Goal: Task Accomplishment & Management: Use online tool/utility

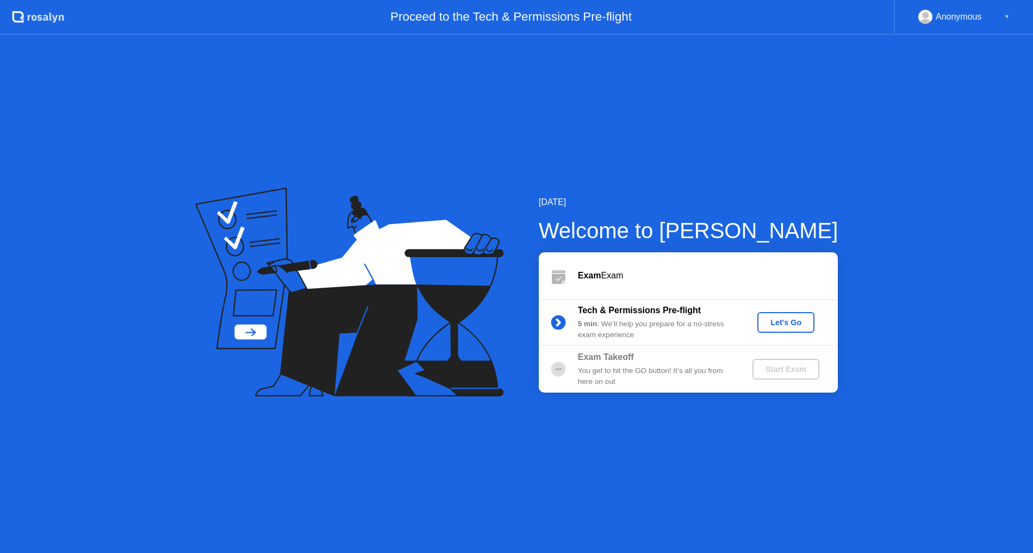
click at [784, 326] on div "Let's Go" at bounding box center [786, 322] width 48 height 9
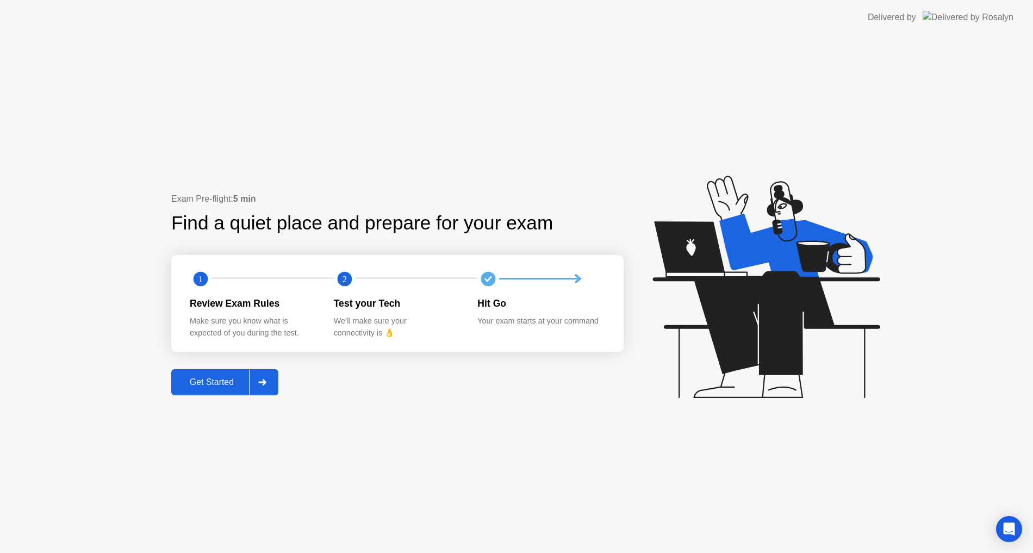
click at [232, 378] on div "Get Started" at bounding box center [212, 382] width 75 height 10
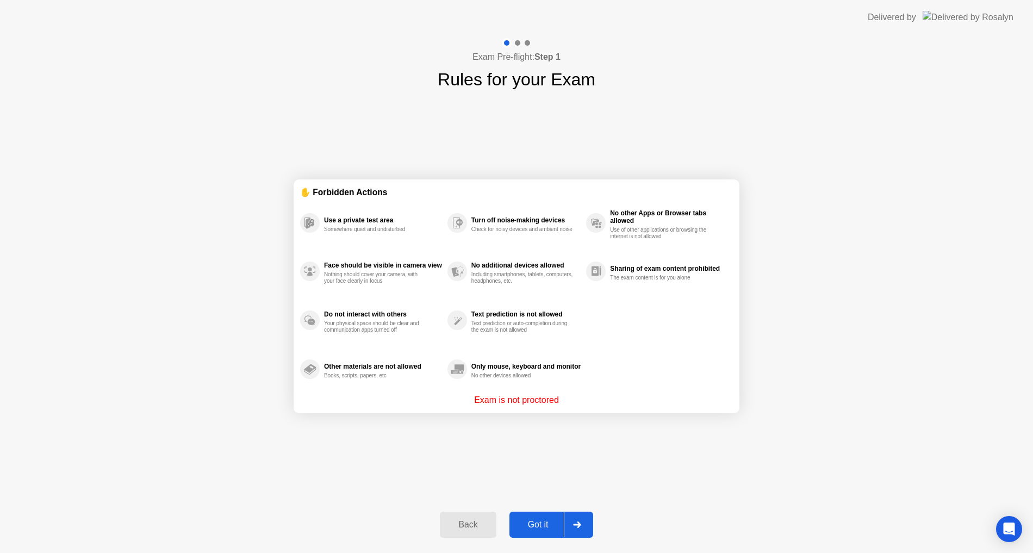
click at [553, 520] on div "Got it" at bounding box center [538, 525] width 51 height 10
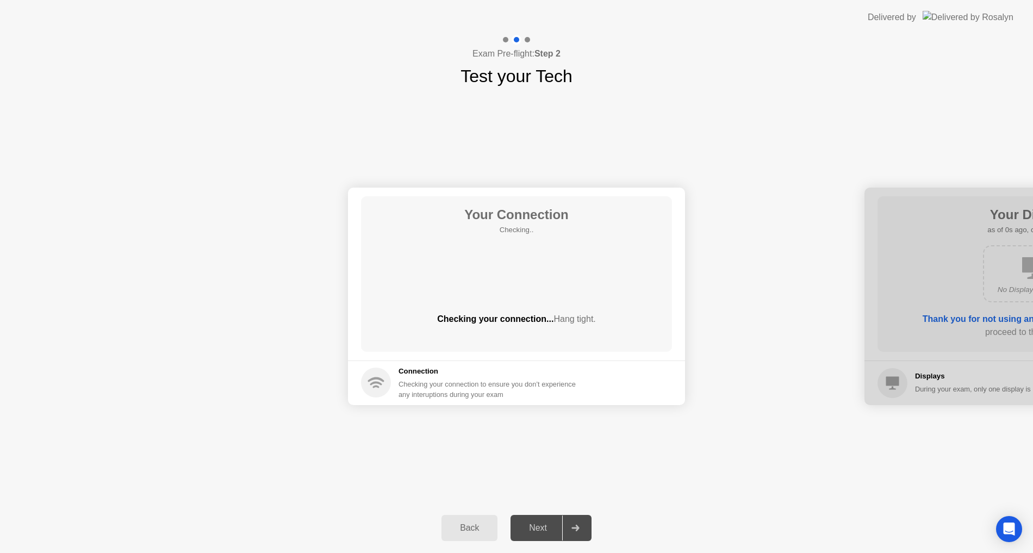
click at [548, 531] on div "Next" at bounding box center [538, 528] width 48 height 10
click at [539, 529] on div "Next" at bounding box center [538, 528] width 48 height 10
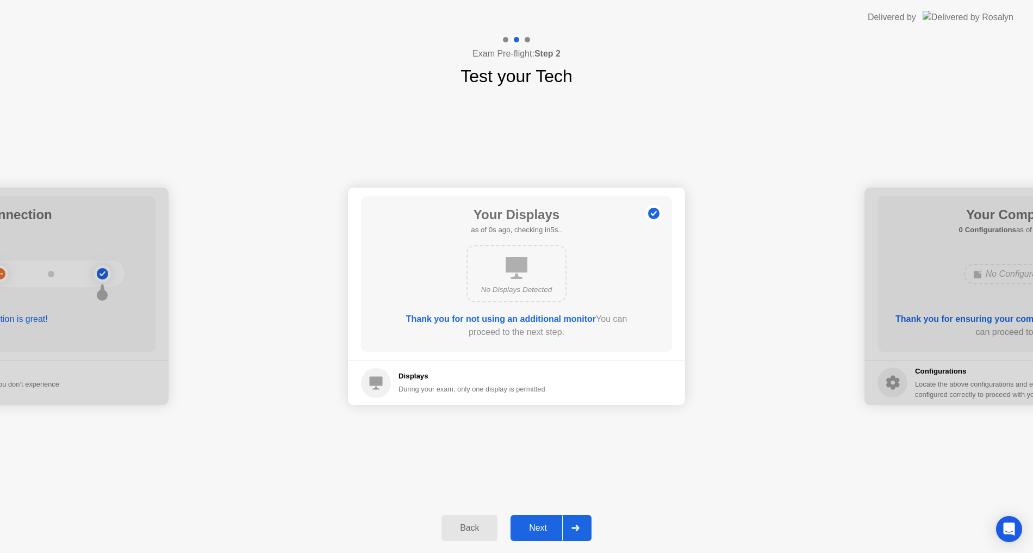
click at [539, 529] on div "Next" at bounding box center [538, 528] width 48 height 10
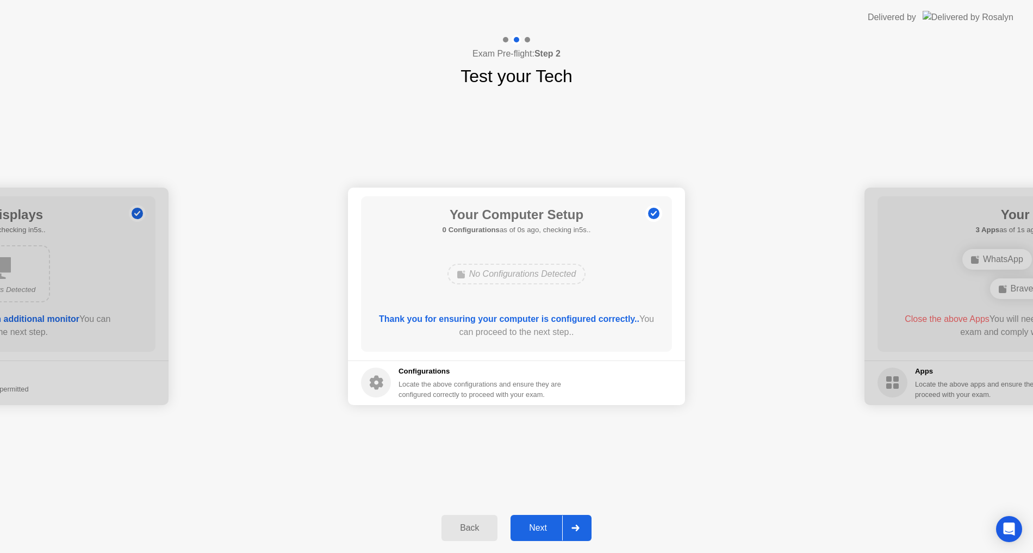
click at [539, 529] on div "Next" at bounding box center [538, 528] width 48 height 10
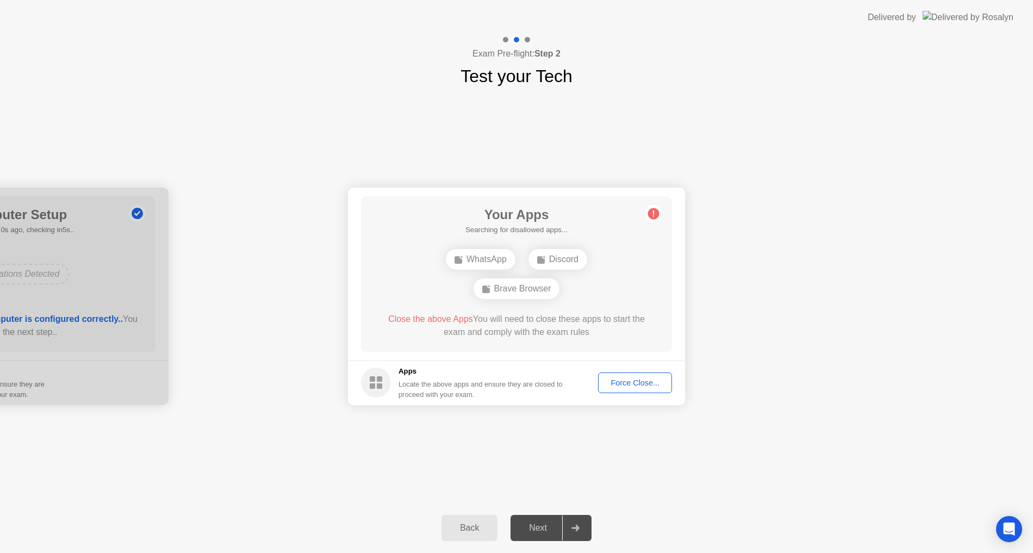
click at [539, 529] on div "Next" at bounding box center [538, 528] width 48 height 10
click at [625, 390] on button "Force Close..." at bounding box center [635, 383] width 74 height 21
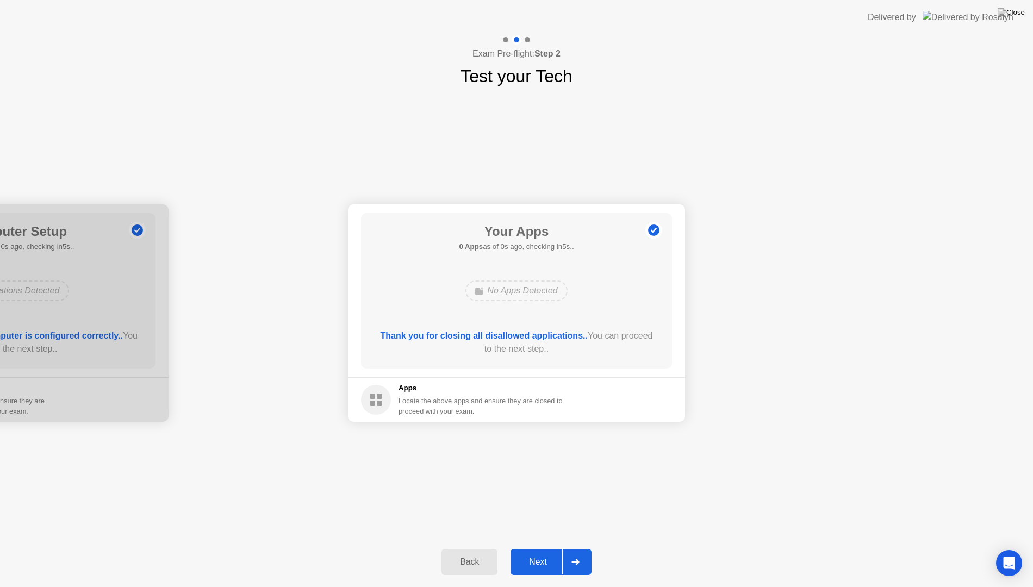
click at [630, 401] on footer "Apps Locate the above apps and ensure they are closed to proceed with your exam." at bounding box center [516, 399] width 337 height 45
click at [551, 553] on div "Back Next" at bounding box center [516, 562] width 1033 height 50
click at [543, 553] on div "Next" at bounding box center [538, 562] width 48 height 10
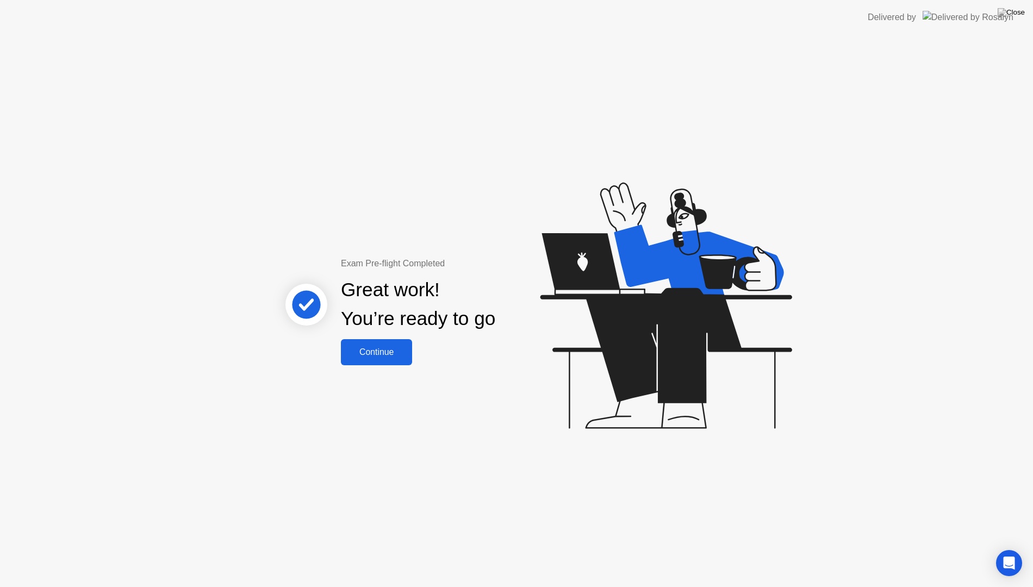
click at [364, 356] on div "Continue" at bounding box center [376, 352] width 65 height 10
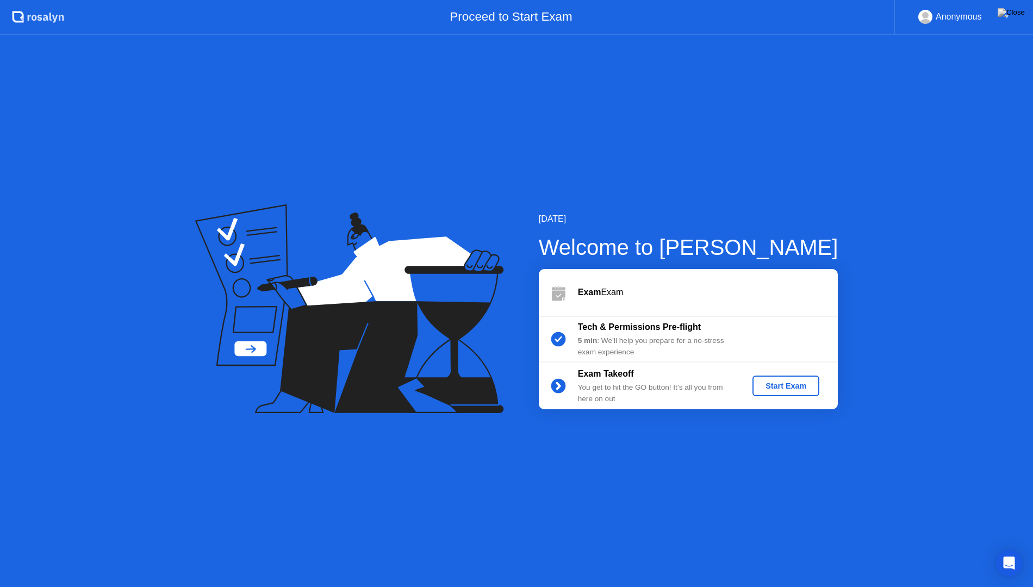
click at [794, 384] on div "Start Exam" at bounding box center [786, 386] width 58 height 9
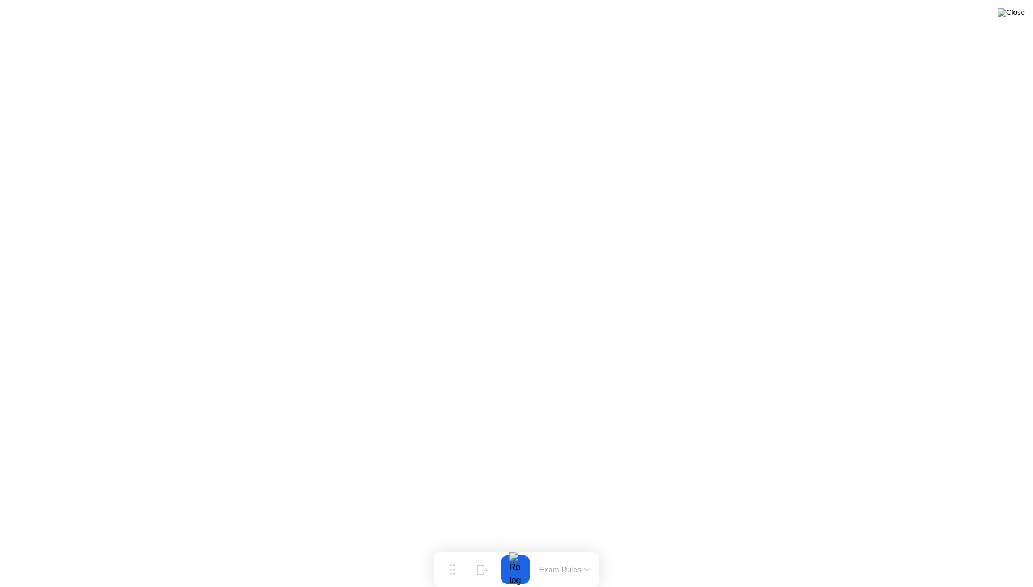
click at [1018, 11] on img at bounding box center [1011, 12] width 27 height 9
